Goal: Task Accomplishment & Management: Use online tool/utility

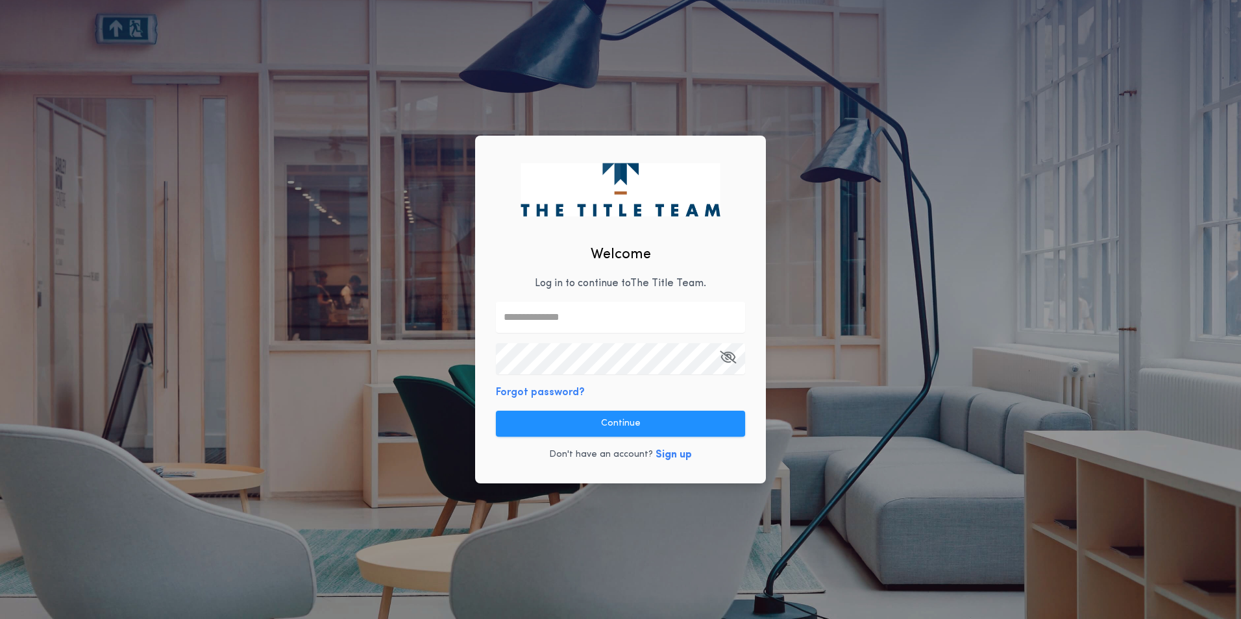
click at [624, 314] on input "text" at bounding box center [620, 317] width 249 height 31
type input "**********"
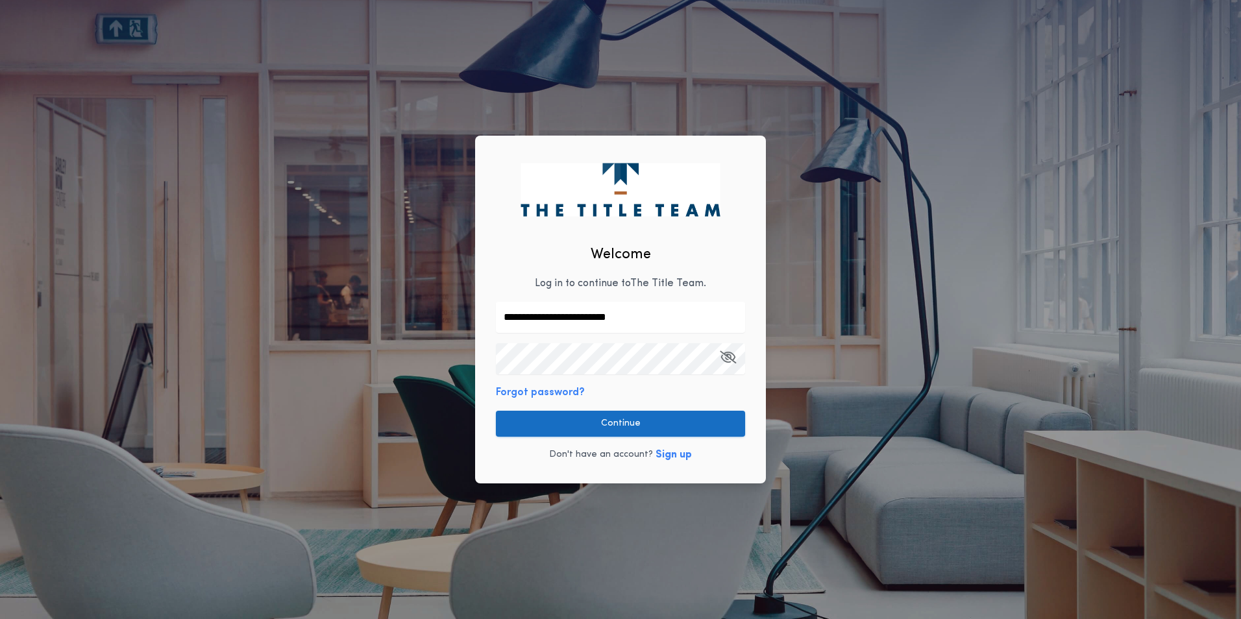
click at [626, 419] on button "Continue" at bounding box center [620, 424] width 249 height 26
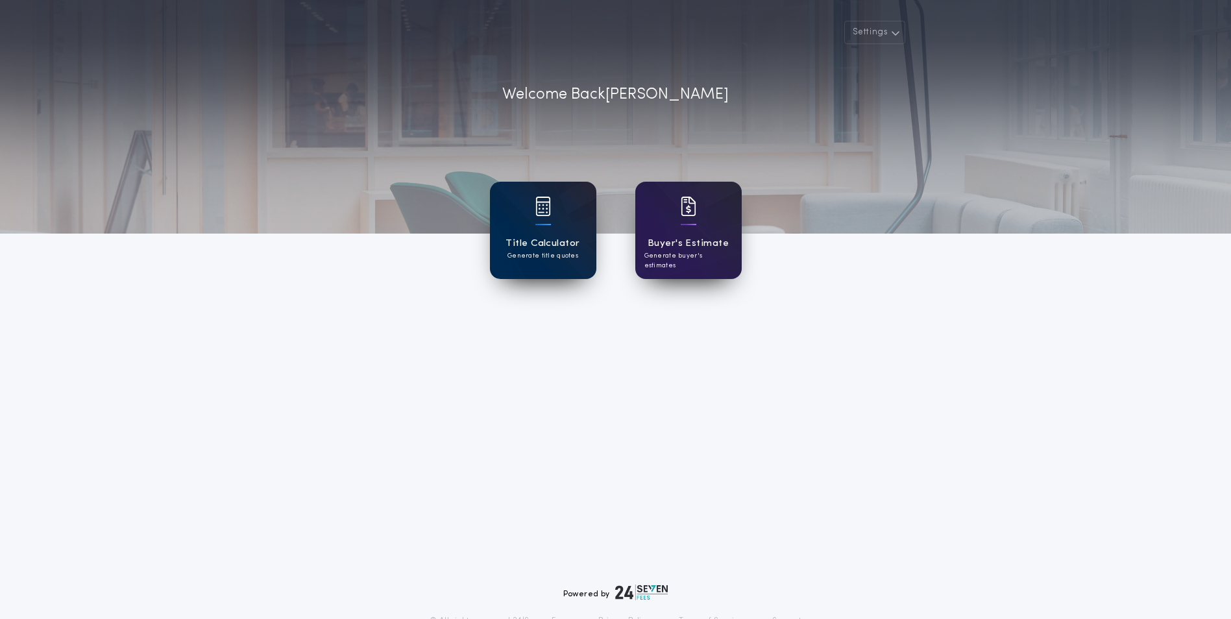
click at [547, 250] on h1 "Title Calculator" at bounding box center [543, 243] width 74 height 15
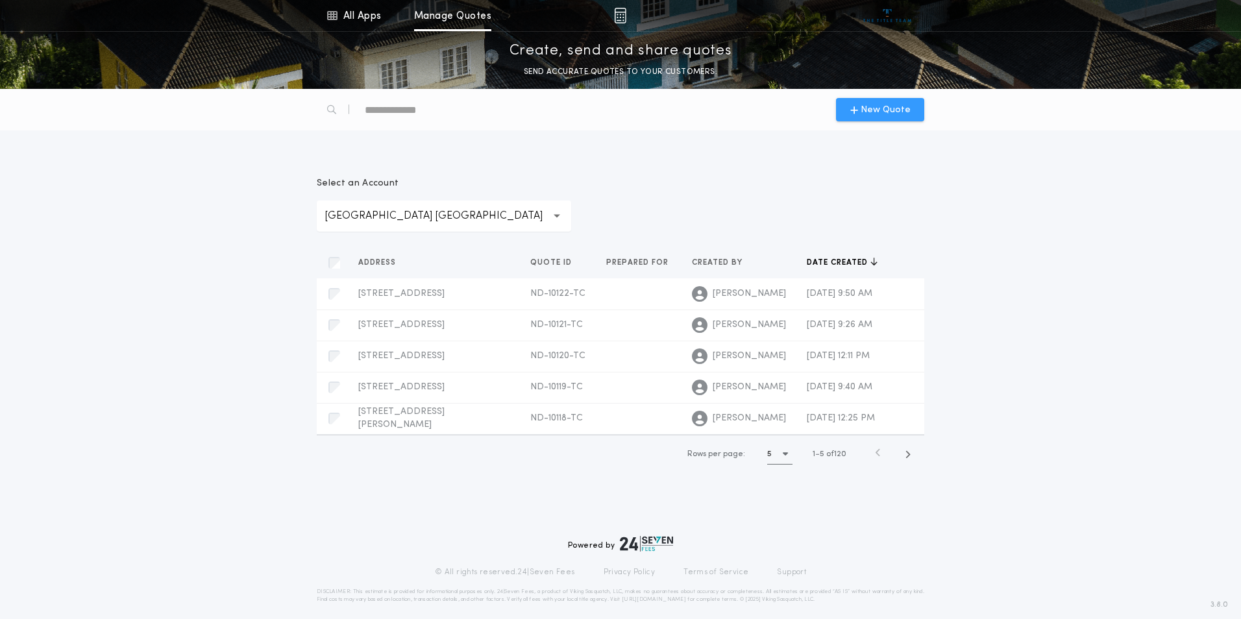
click at [888, 108] on span "New Quote" at bounding box center [885, 110] width 50 height 14
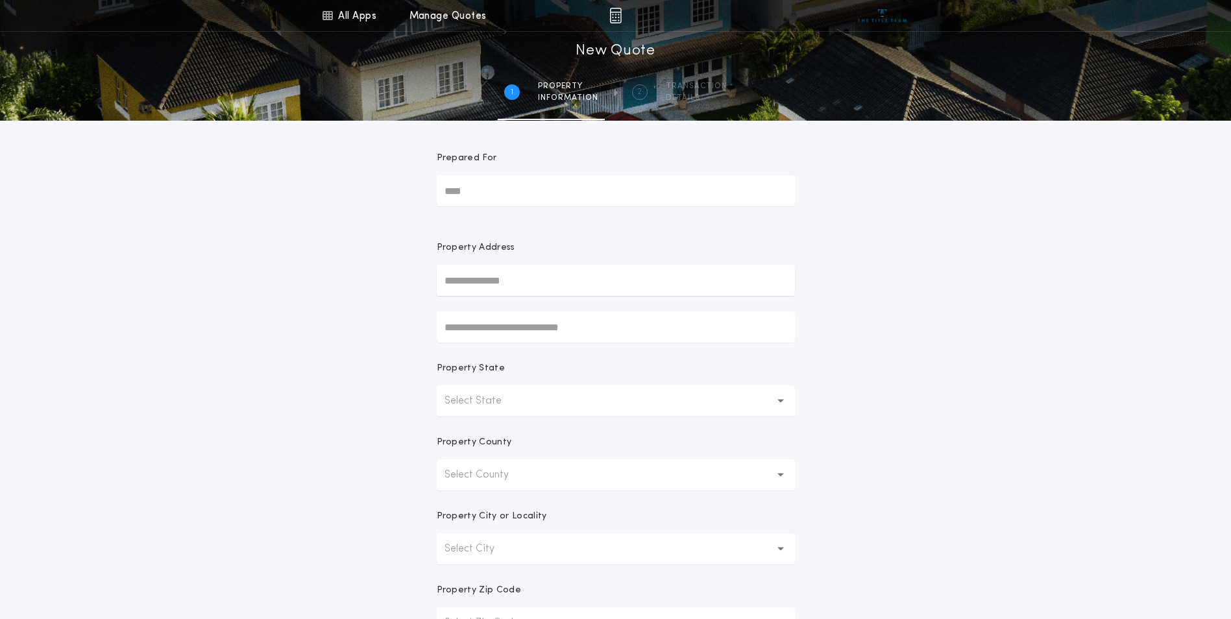
click at [494, 284] on input "text" at bounding box center [616, 280] width 358 height 31
click at [549, 310] on button "[STREET_ADDRESS]" at bounding box center [616, 306] width 358 height 19
type input "**********"
click at [1169, 302] on div "**********" at bounding box center [615, 371] width 1231 height 742
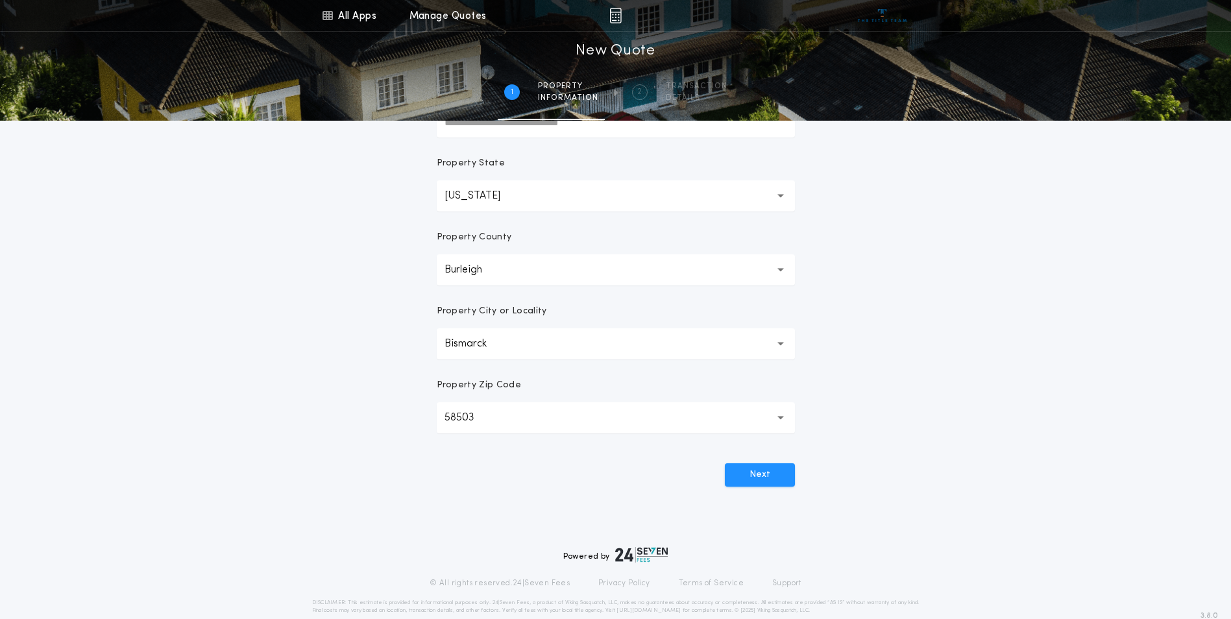
scroll to position [226, 0]
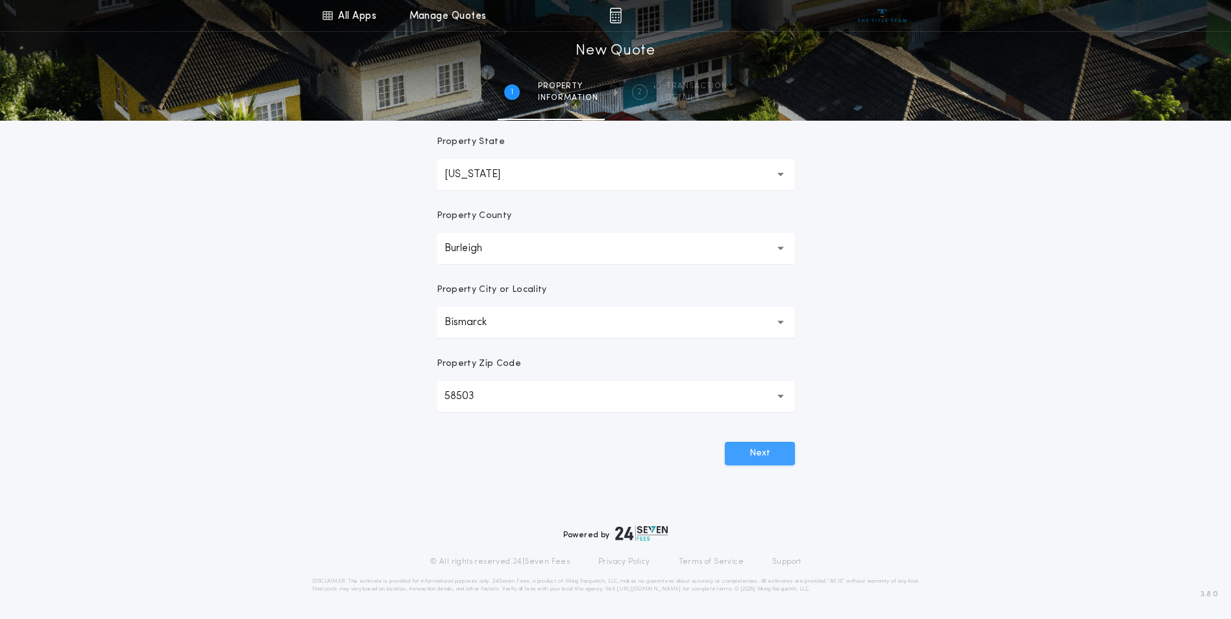
click at [779, 450] on button "Next" at bounding box center [760, 453] width 70 height 23
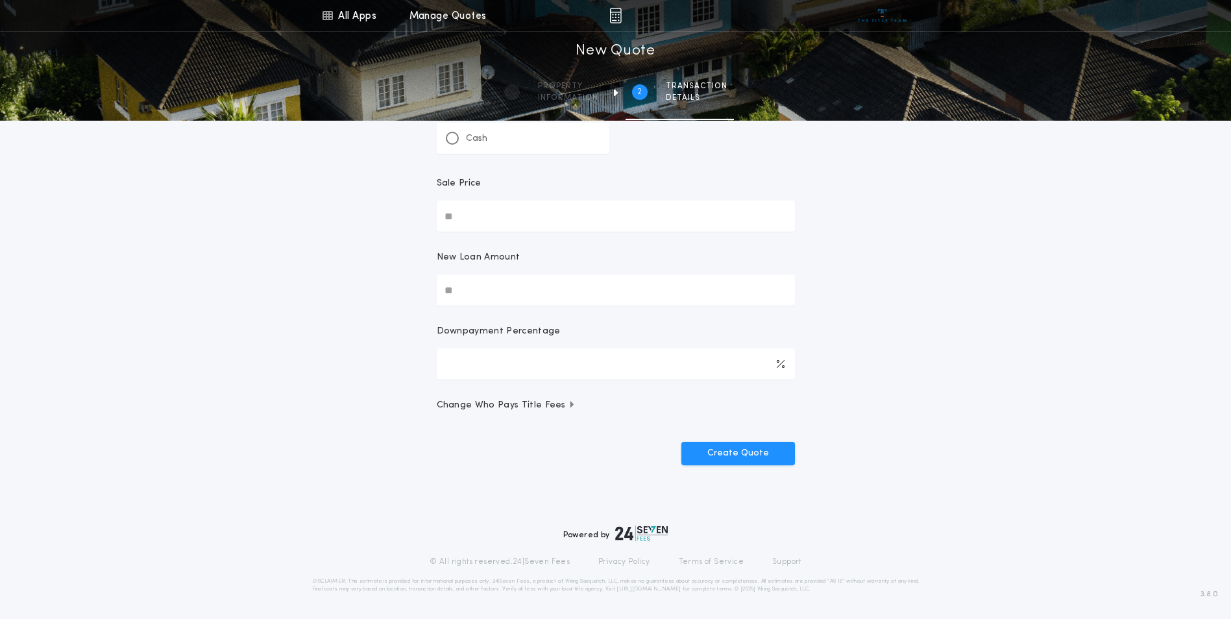
scroll to position [0, 0]
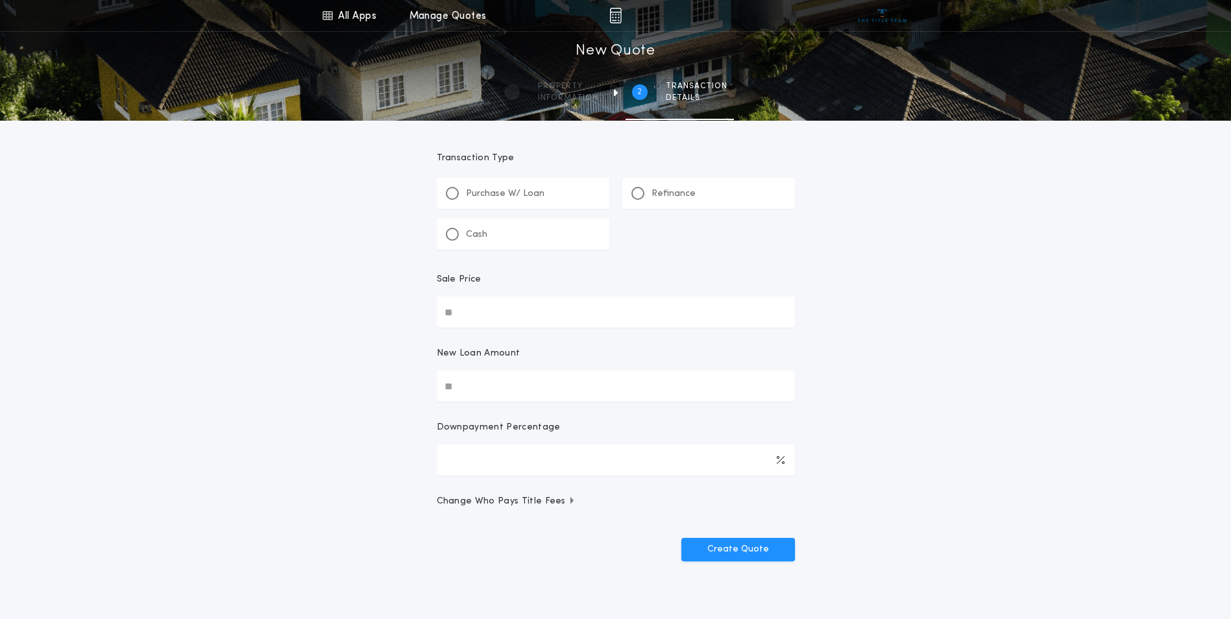
click at [645, 197] on div "Refinance" at bounding box center [663, 194] width 64 height 14
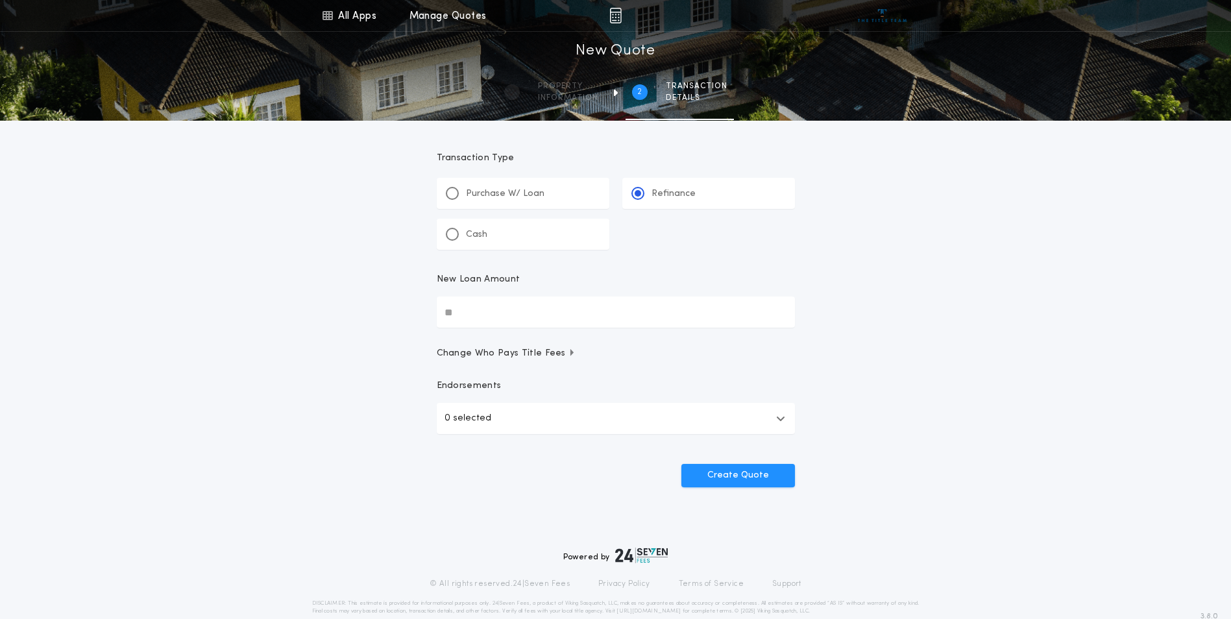
click at [461, 312] on input "New Loan Amount" at bounding box center [616, 312] width 358 height 31
type input "********"
click at [774, 420] on button "0 selected" at bounding box center [616, 418] width 358 height 31
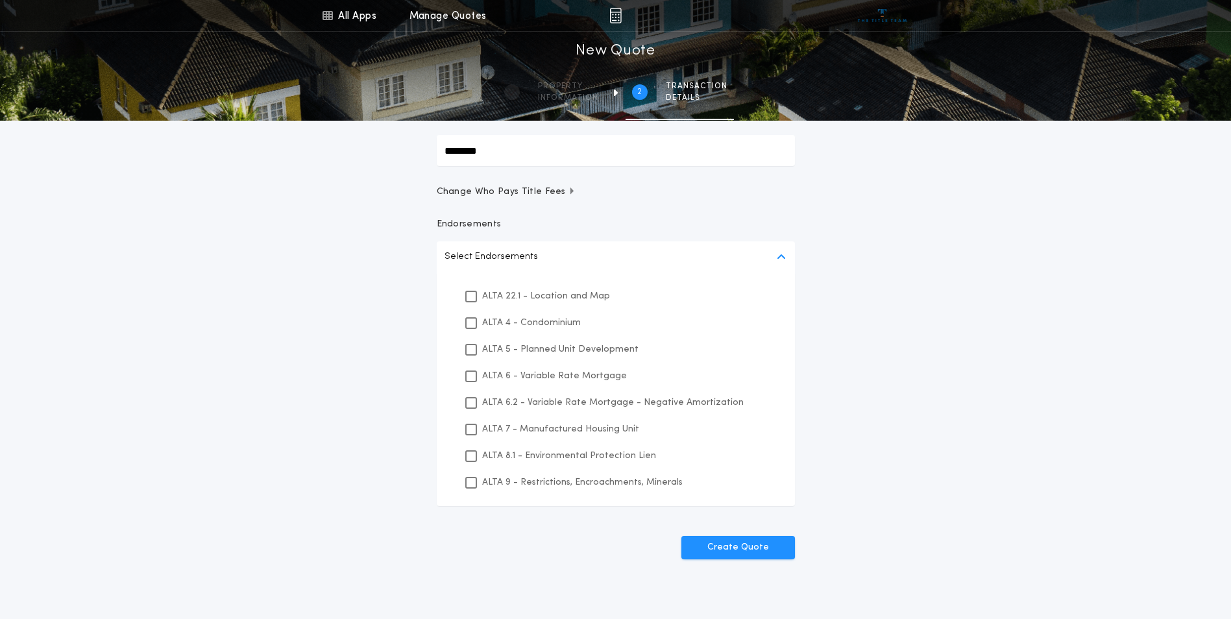
scroll to position [173, 0]
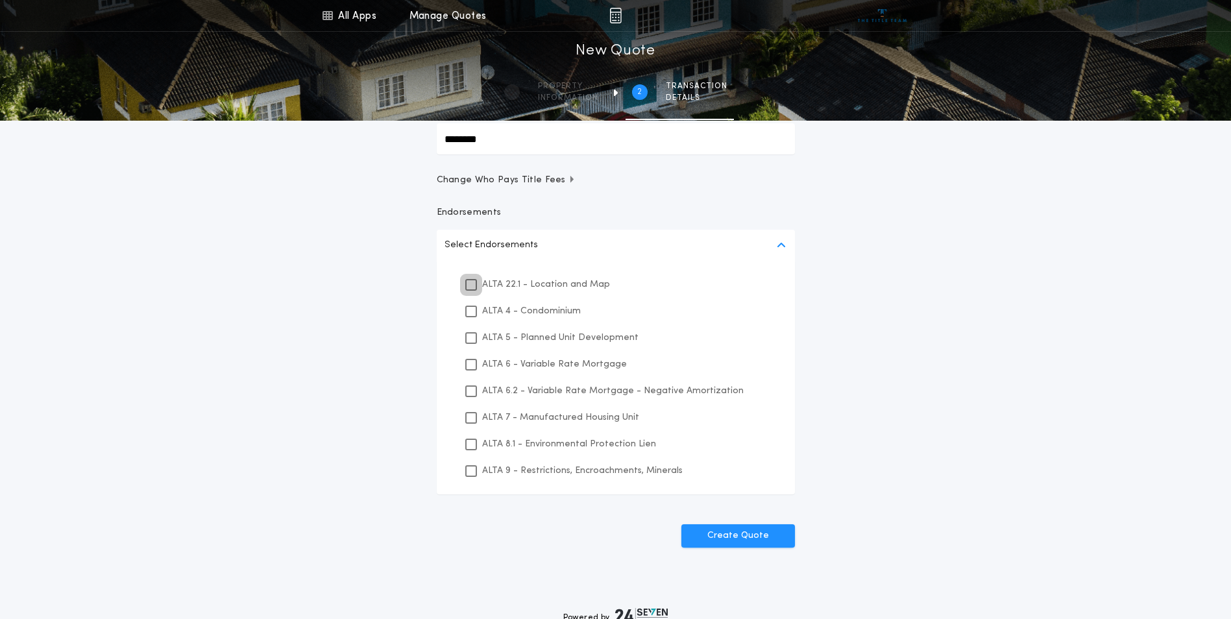
click at [469, 282] on icon at bounding box center [471, 284] width 8 height 9
click at [472, 446] on icon at bounding box center [471, 444] width 8 height 9
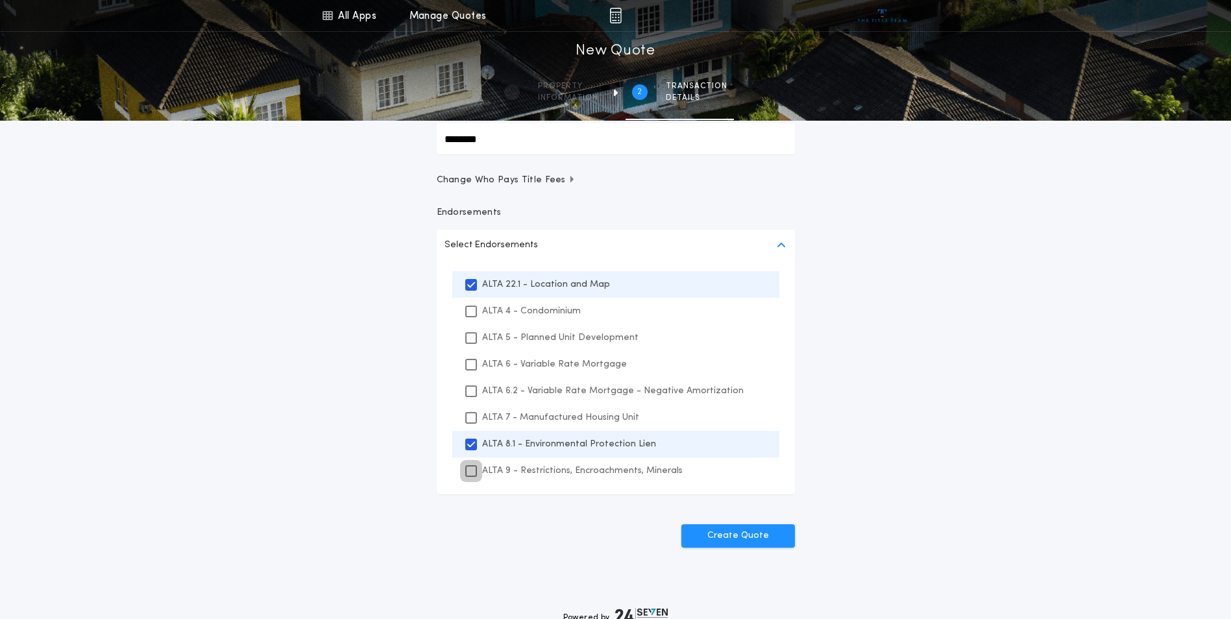
click at [470, 471] on icon at bounding box center [471, 471] width 8 height 9
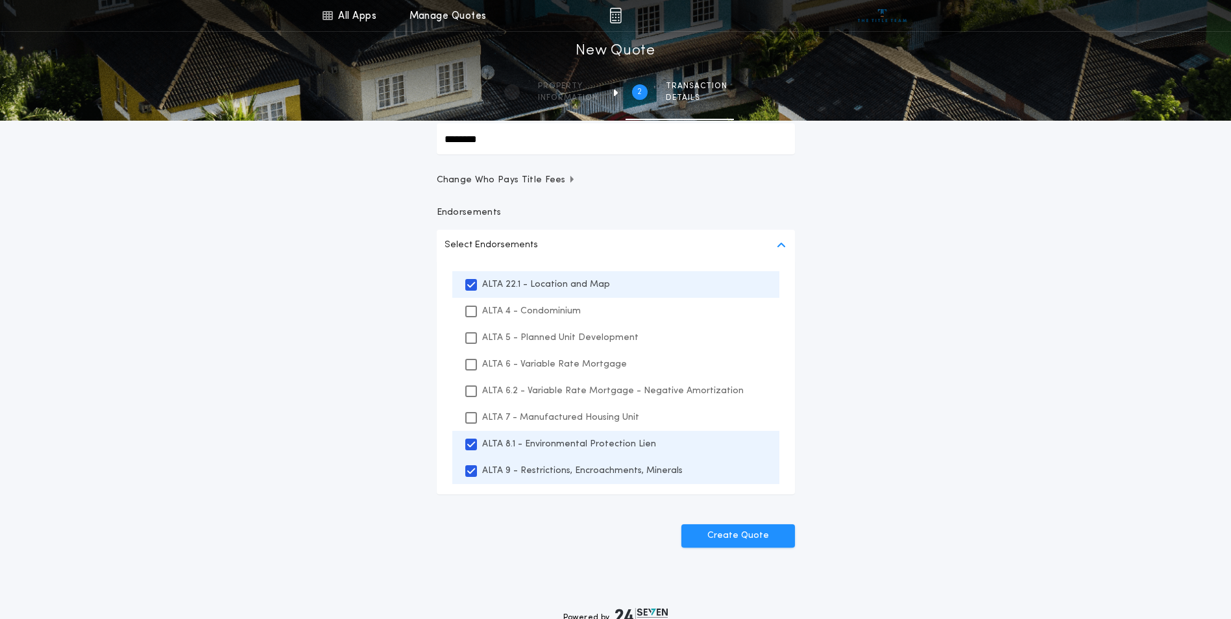
click at [966, 353] on div "All Apps Title Calculator Buyer's Estimate Menu All Apps Manage Quotes 2 /2 New…" at bounding box center [615, 212] width 1231 height 771
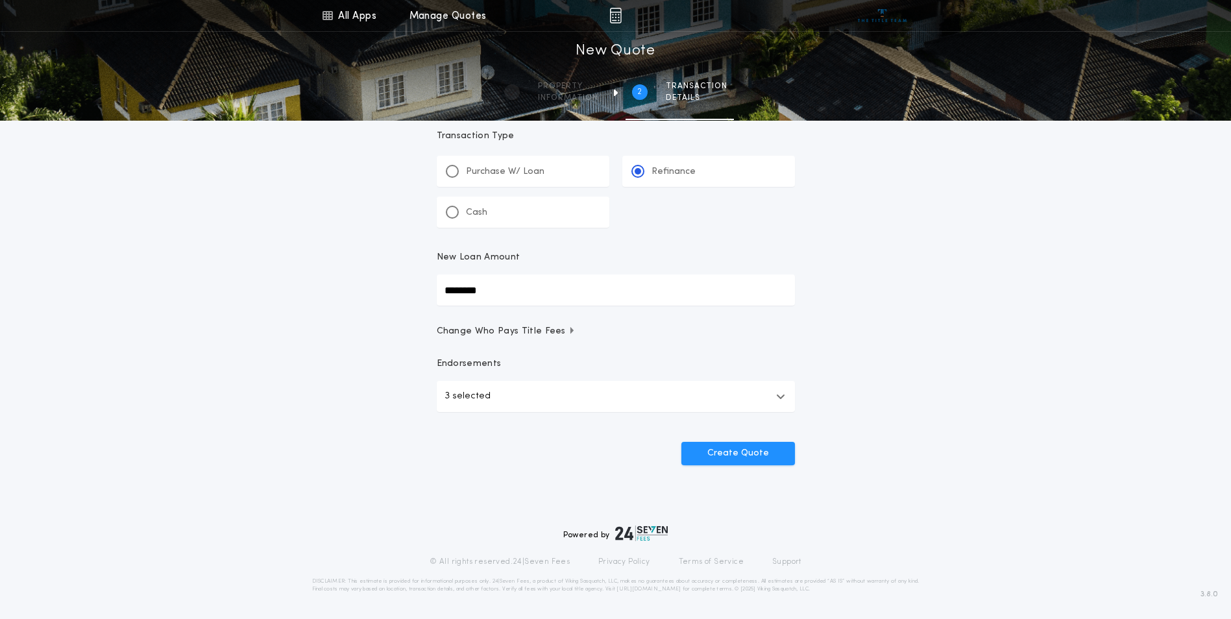
scroll to position [22, 0]
click at [735, 450] on button "Create Quote" at bounding box center [738, 453] width 114 height 23
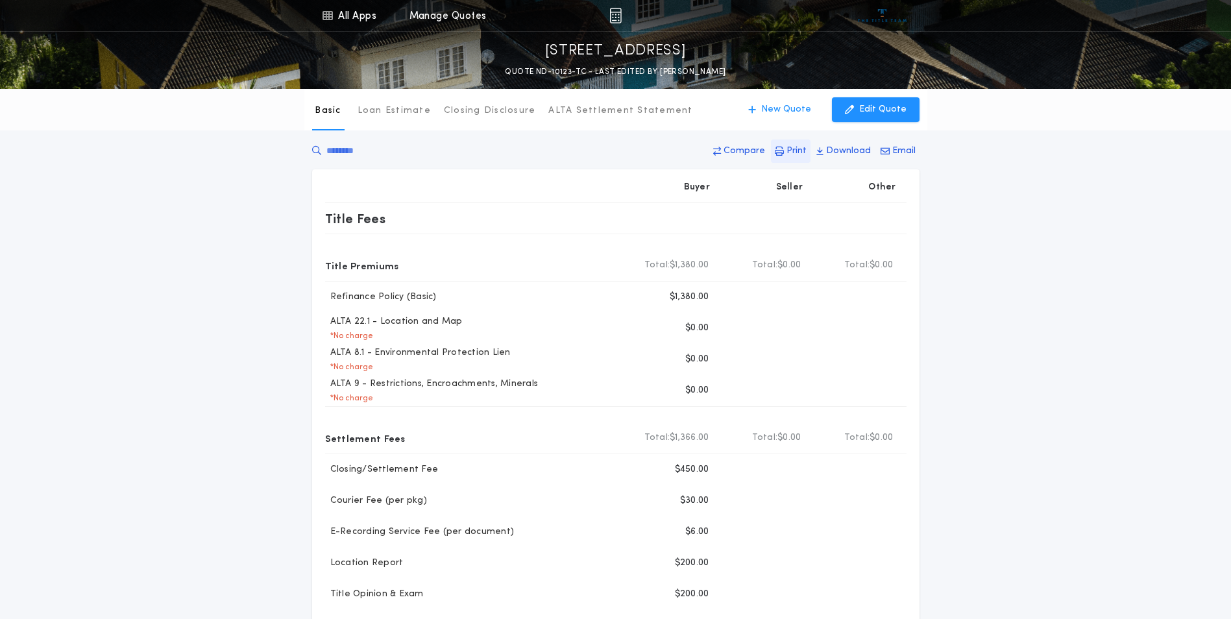
click at [797, 149] on p "Print" at bounding box center [797, 151] width 20 height 13
